Goal: Task Accomplishment & Management: Use online tool/utility

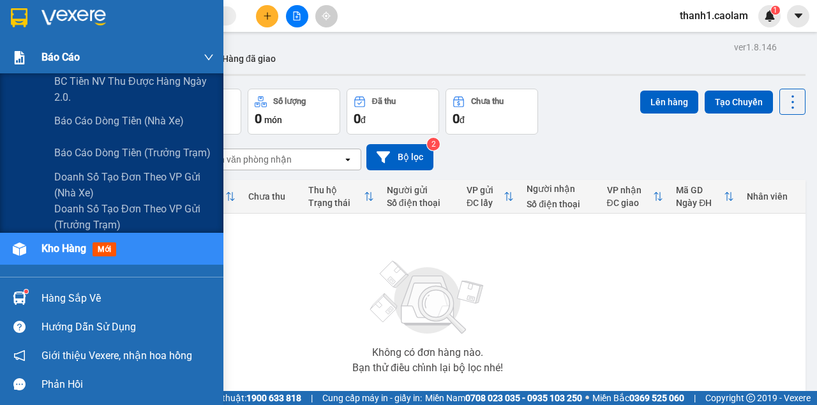
scroll to position [78, 0]
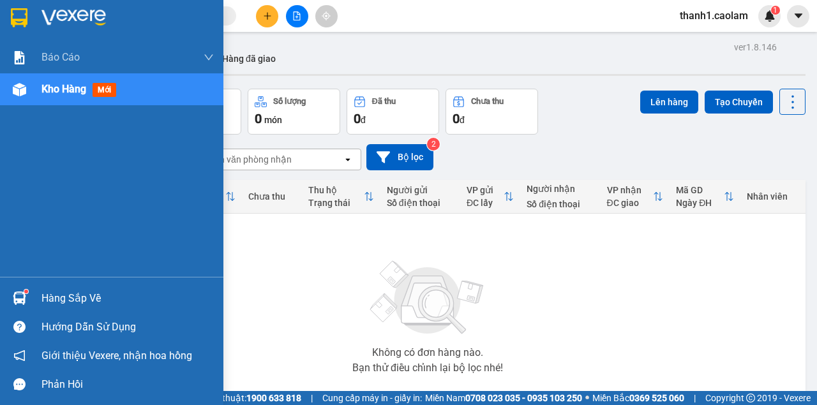
click at [21, 22] on img at bounding box center [19, 17] width 17 height 19
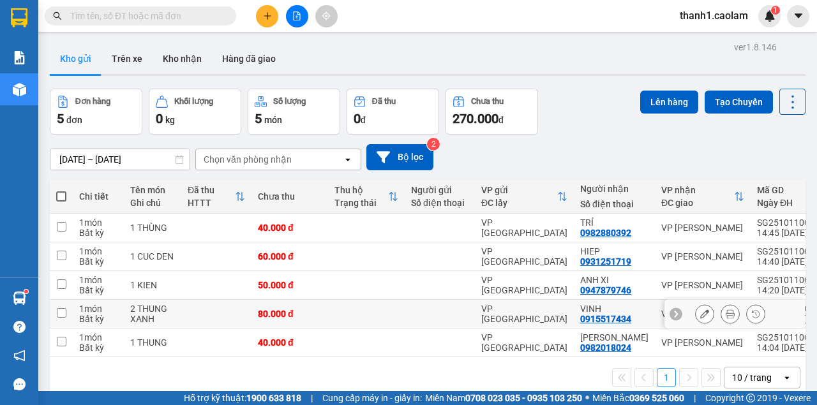
click at [68, 317] on td at bounding box center [61, 314] width 23 height 29
checkbox input "true"
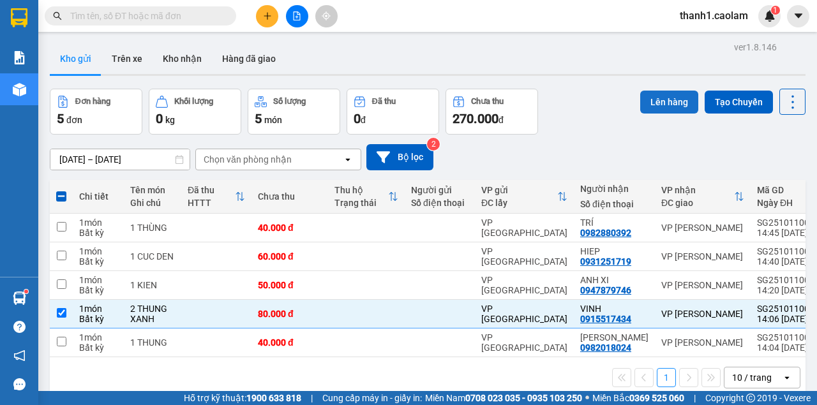
click at [662, 108] on button "Lên hàng" at bounding box center [669, 102] width 58 height 23
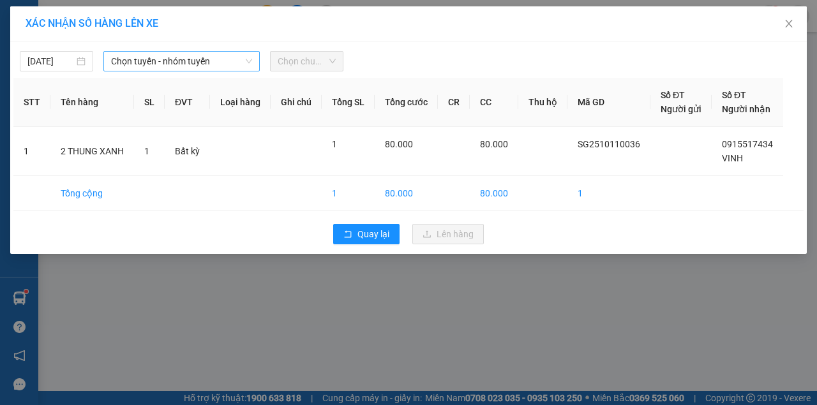
click at [142, 54] on span "Chọn tuyến - nhóm tuyến" at bounding box center [181, 61] width 141 height 19
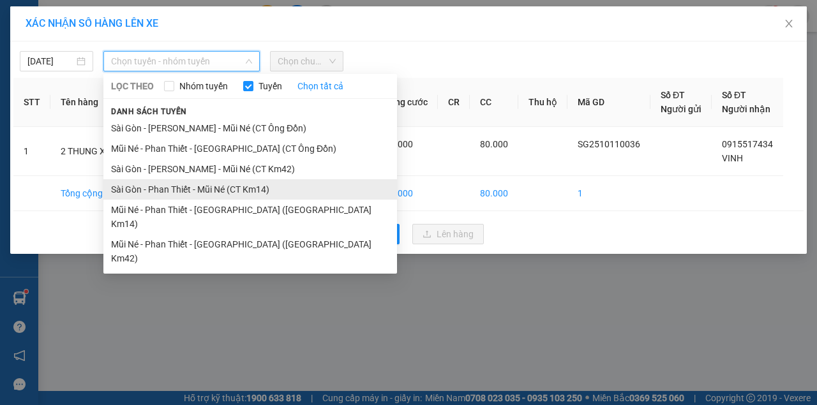
click at [275, 189] on li "Sài Gòn - Phan Thiết - Mũi Né (CT Km14)" at bounding box center [250, 189] width 294 height 20
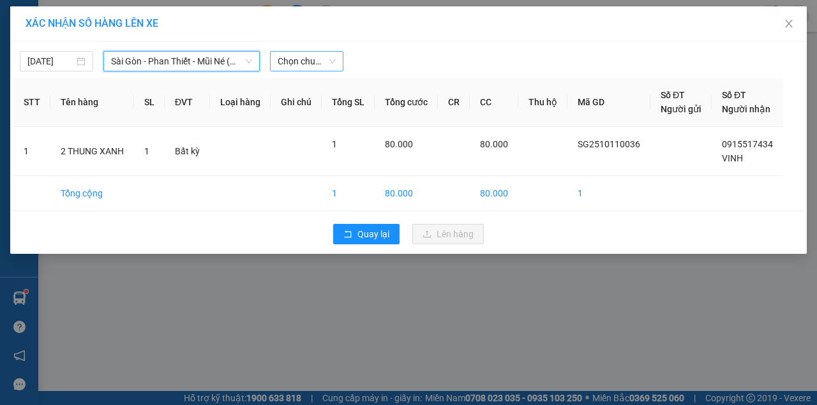
click at [314, 61] on span "Chọn chuyến" at bounding box center [307, 61] width 58 height 19
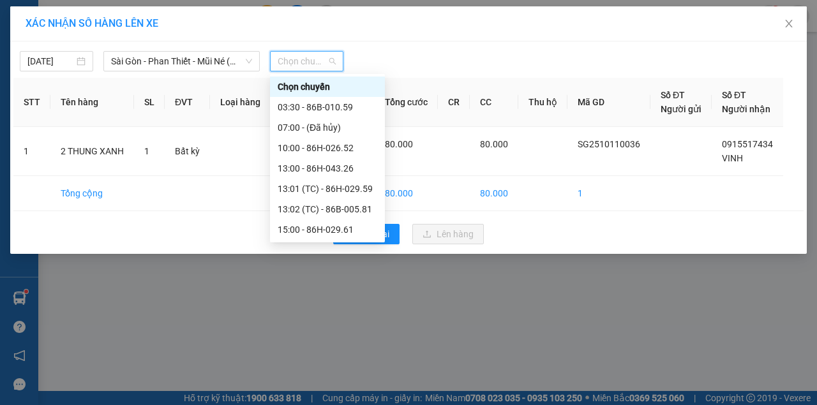
scroll to position [82, 0]
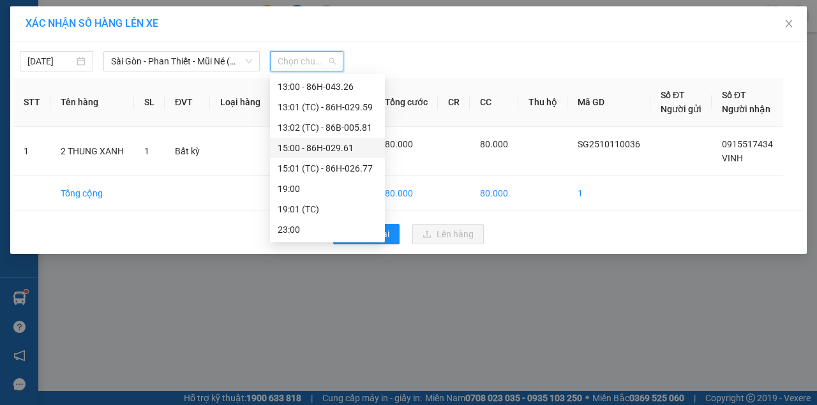
click at [328, 149] on div "15:00 - 86H-029.61" at bounding box center [328, 148] width 100 height 14
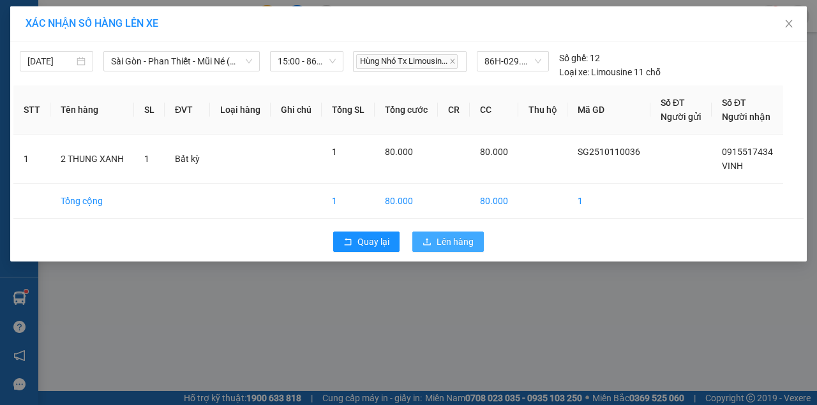
click at [467, 239] on span "Lên hàng" at bounding box center [455, 242] width 37 height 14
